Goal: Task Accomplishment & Management: Manage account settings

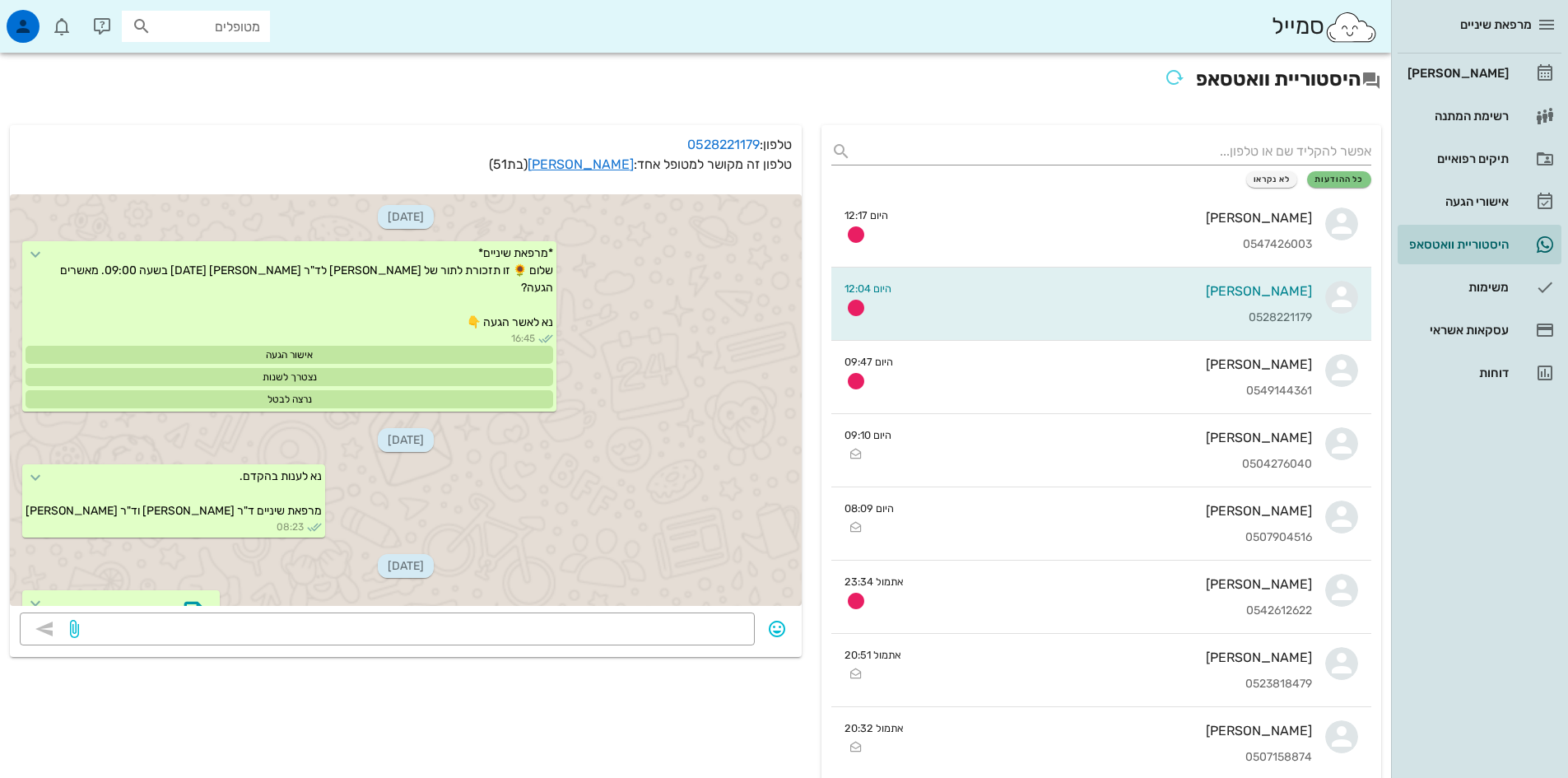
scroll to position [947, 0]
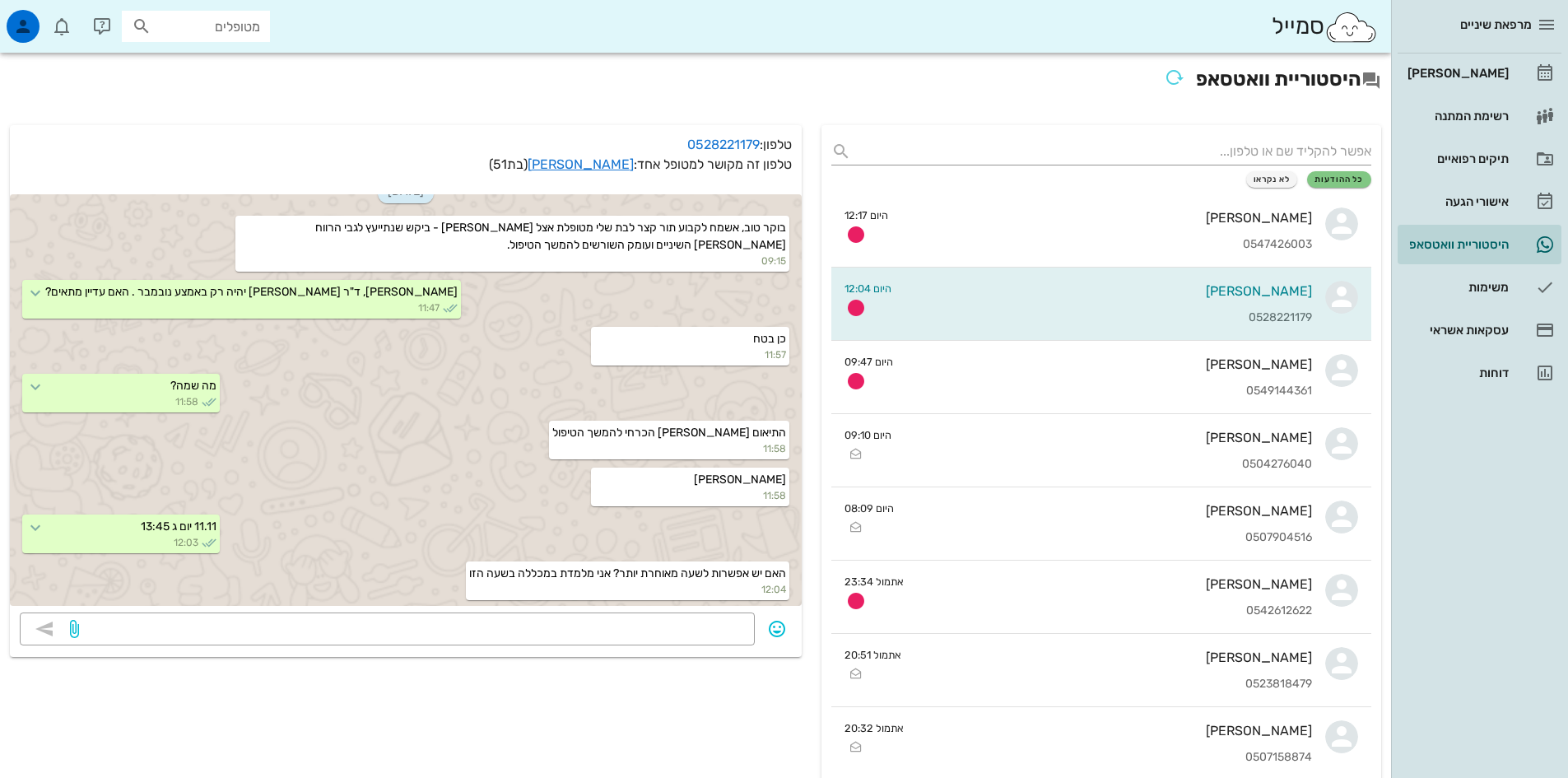
click at [1486, 26] on span "מרפאת שיניים" at bounding box center [1496, 25] width 72 height 15
click at [1473, 73] on div "[PERSON_NAME]" at bounding box center [1457, 73] width 105 height 13
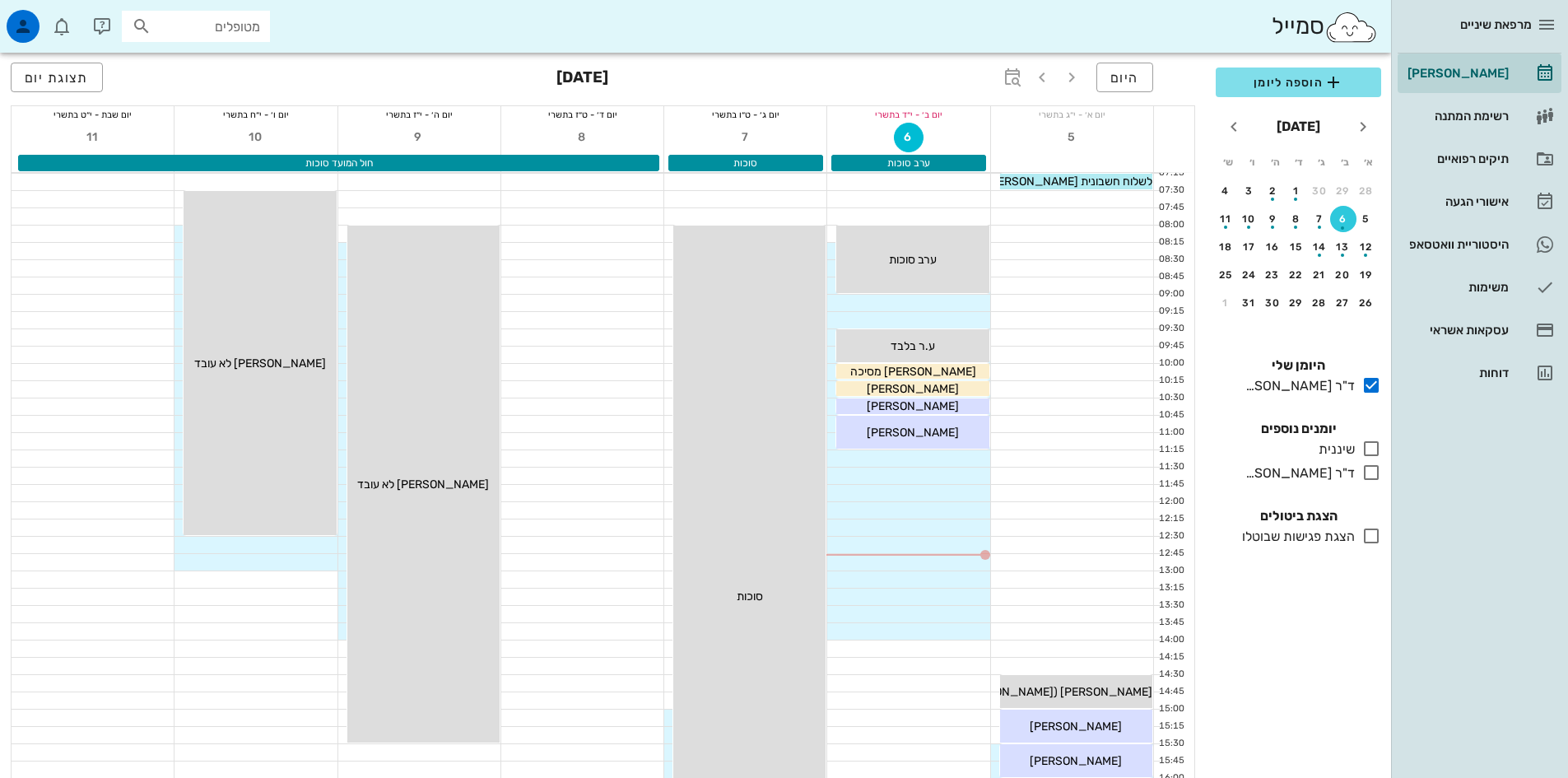
drag, startPoint x: 204, startPoint y: 27, endPoint x: 223, endPoint y: 12, distance: 24.2
click at [207, 24] on input "מטופלים" at bounding box center [208, 26] width 106 height 21
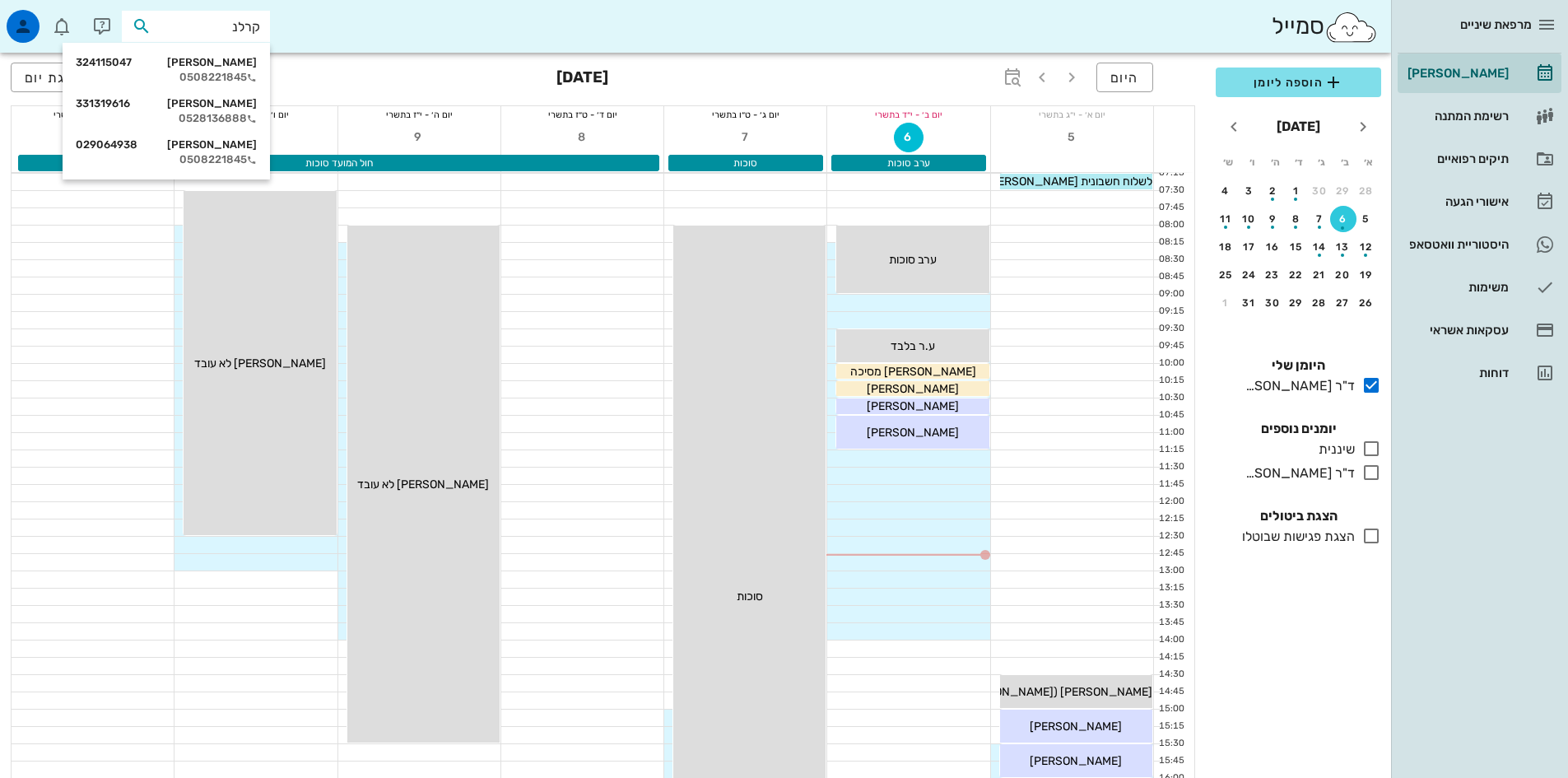
type input "קרלנש"
click at [220, 73] on div "0508221845" at bounding box center [167, 77] width 181 height 13
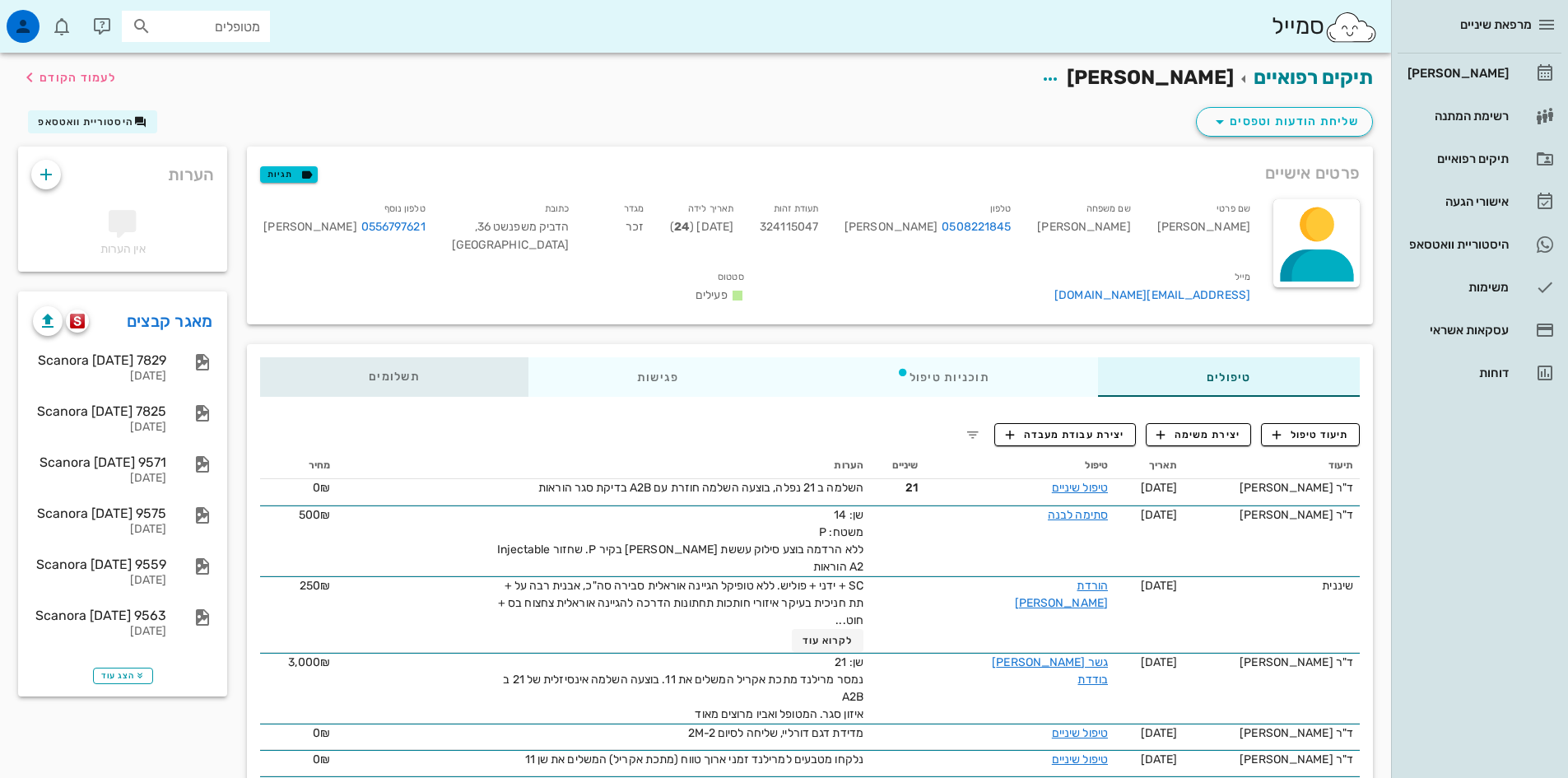
click at [410, 371] on span "תשלומים 0₪" at bounding box center [394, 377] width 51 height 12
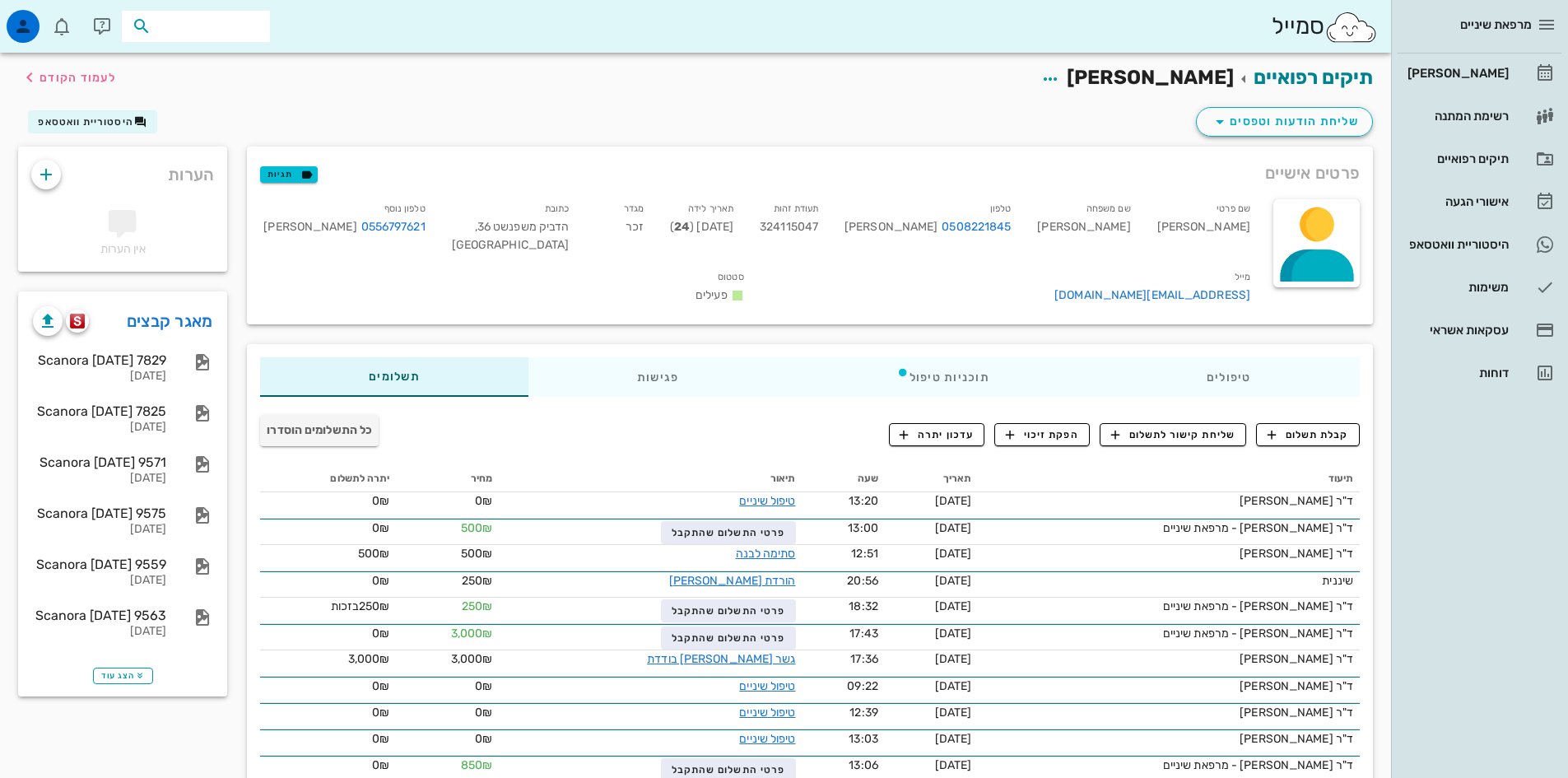
drag, startPoint x: 243, startPoint y: 30, endPoint x: 269, endPoint y: 1, distance: 38.9
click at [256, 22] on input "text" at bounding box center [208, 26] width 106 height 21
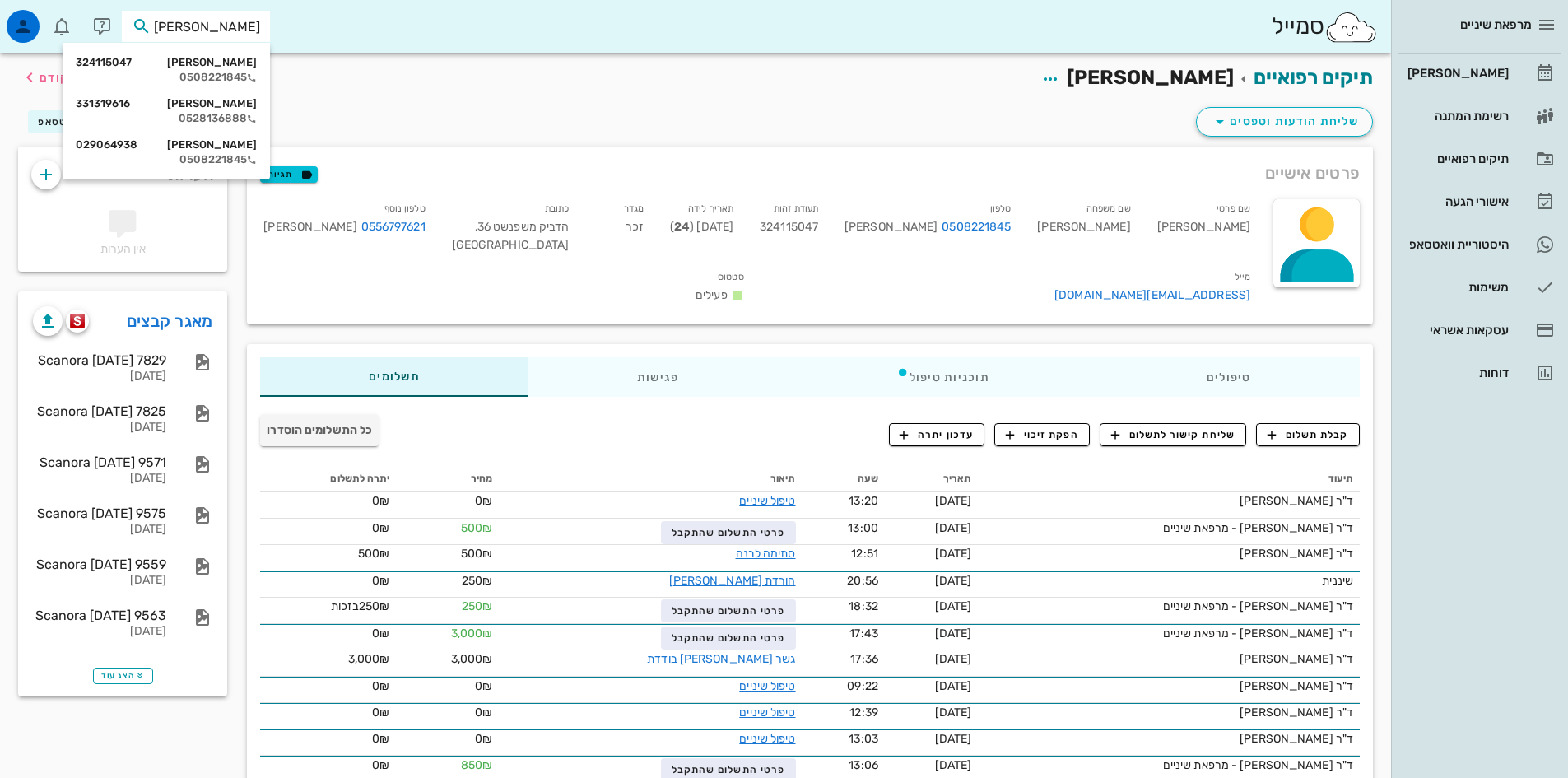
type input "קרלנ"
click at [228, 107] on div "[PERSON_NAME] 331319616" at bounding box center [167, 104] width 181 height 13
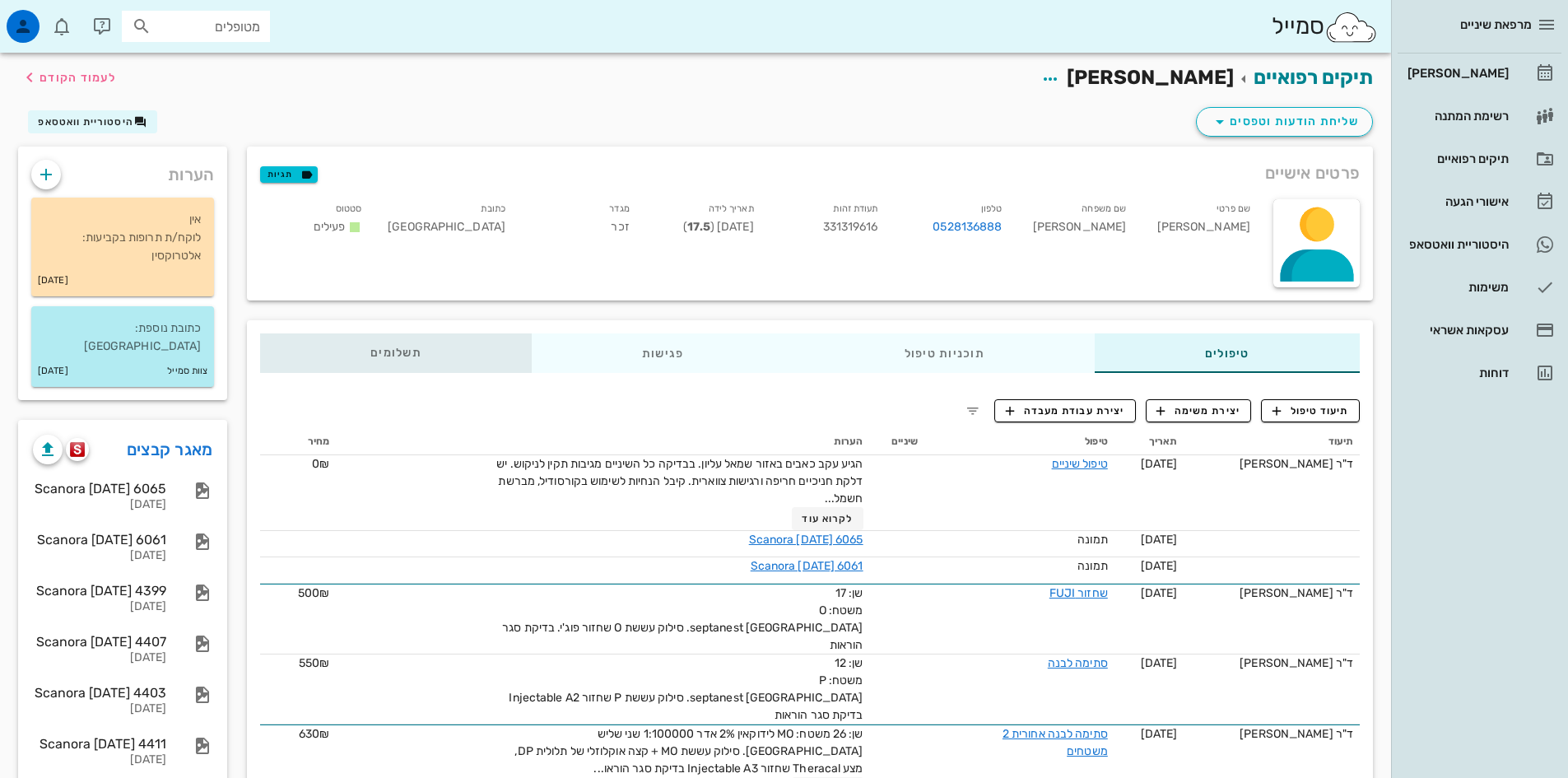
click at [400, 354] on span "תשלומים 0₪" at bounding box center [396, 353] width 51 height 12
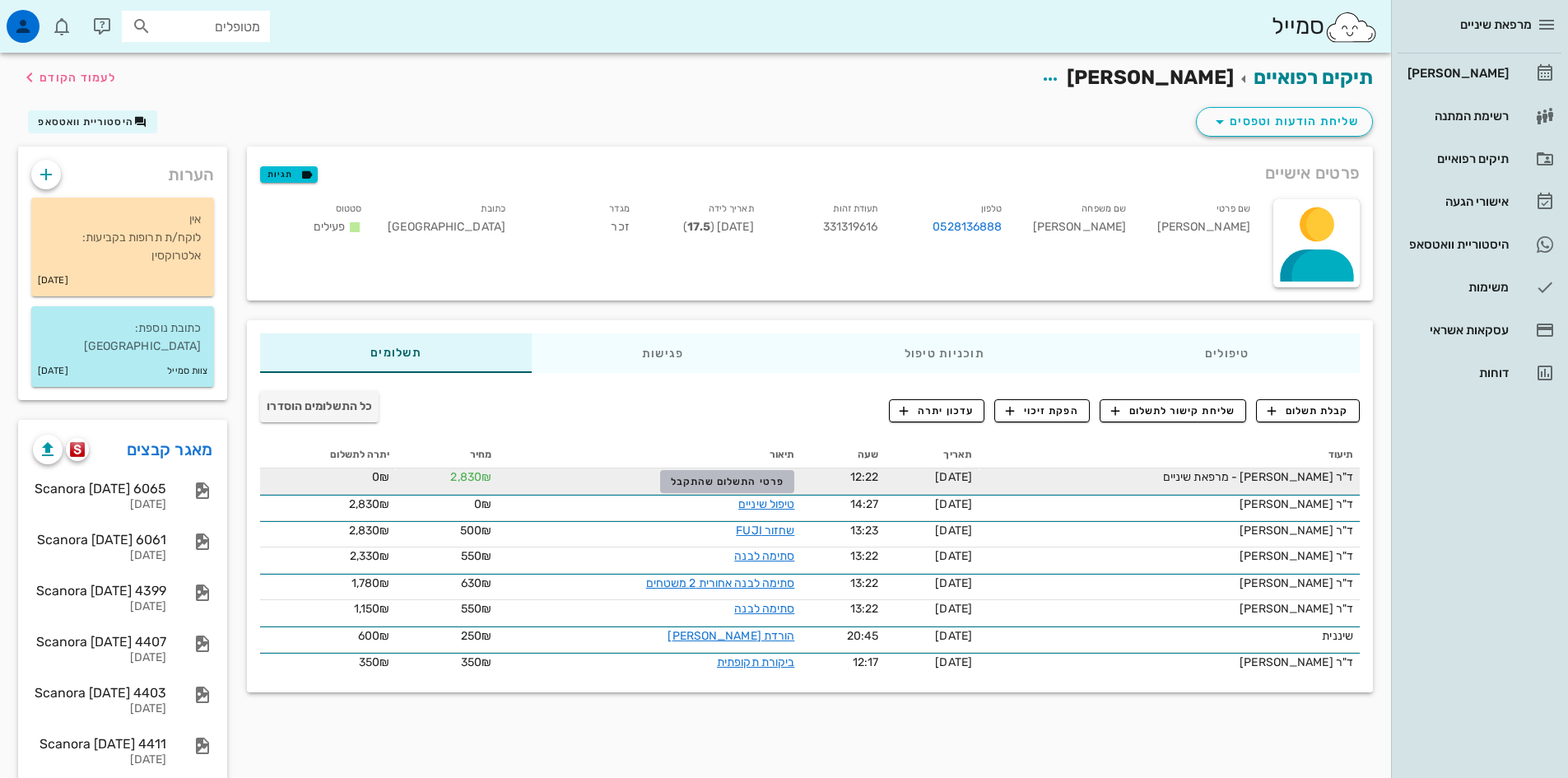
click at [759, 485] on span "פרטי התשלום שהתקבל" at bounding box center [728, 481] width 114 height 12
